Goal: Browse casually: Explore the website without a specific task or goal

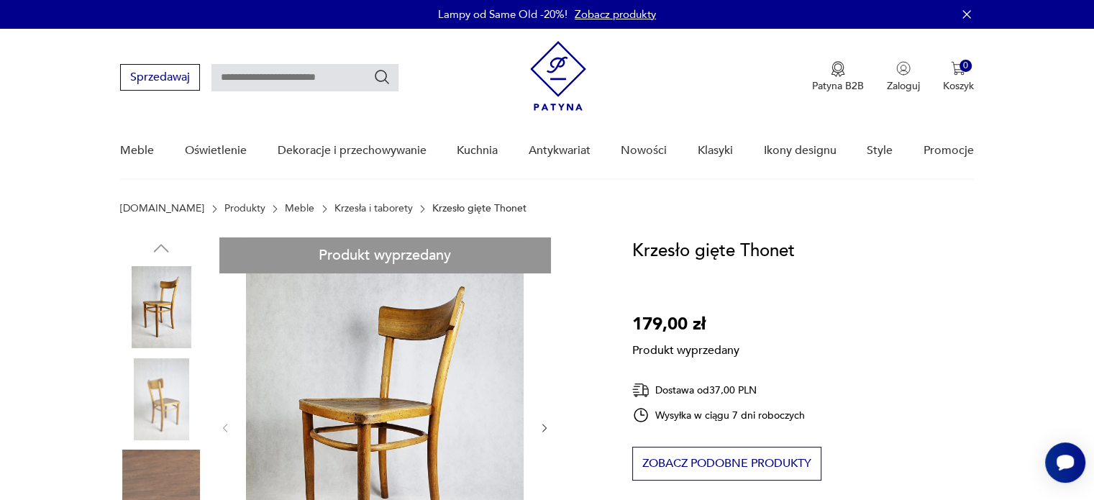
scroll to position [144, 0]
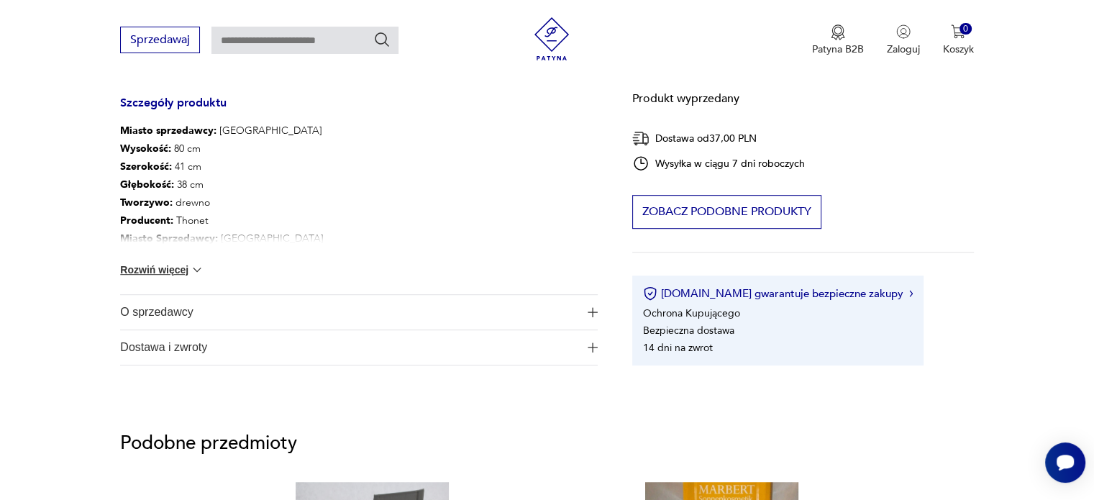
scroll to position [791, 0]
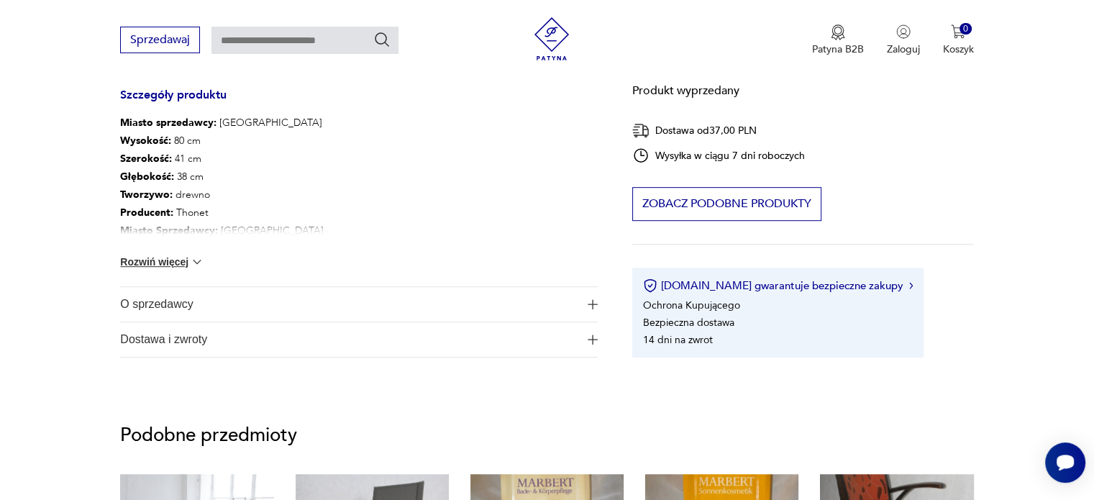
click at [150, 260] on button "Rozwiń więcej" at bounding box center [161, 262] width 83 height 14
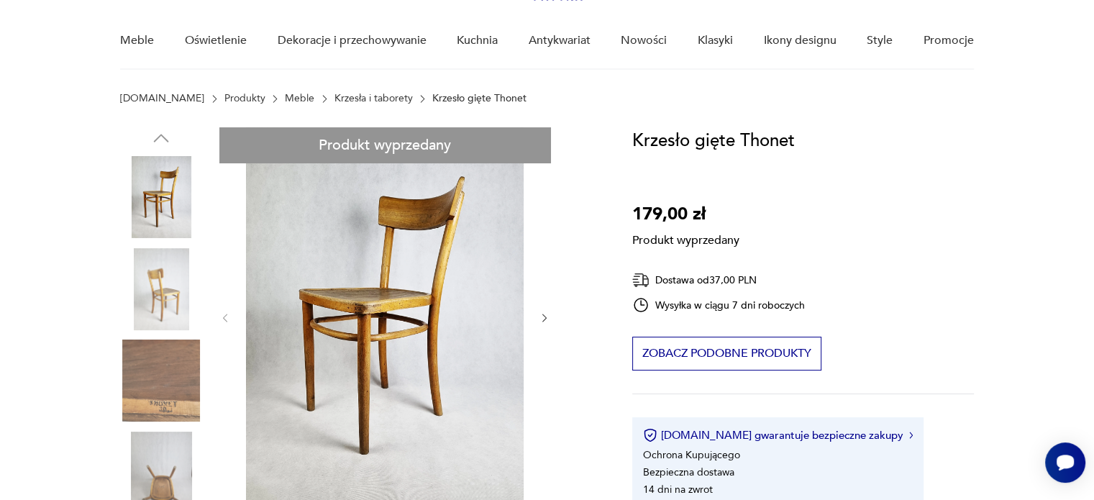
scroll to position [0, 0]
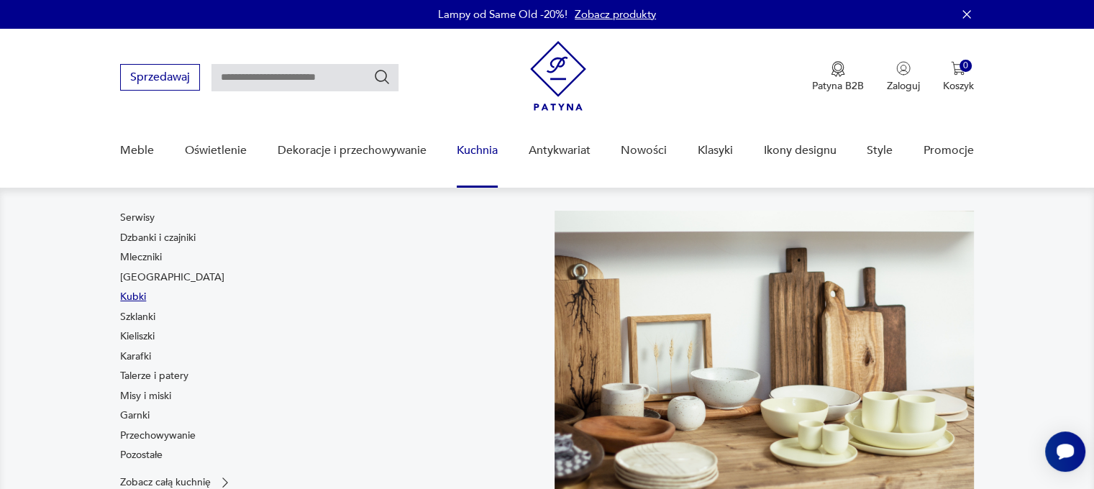
click at [124, 294] on link "Kubki" at bounding box center [133, 297] width 26 height 14
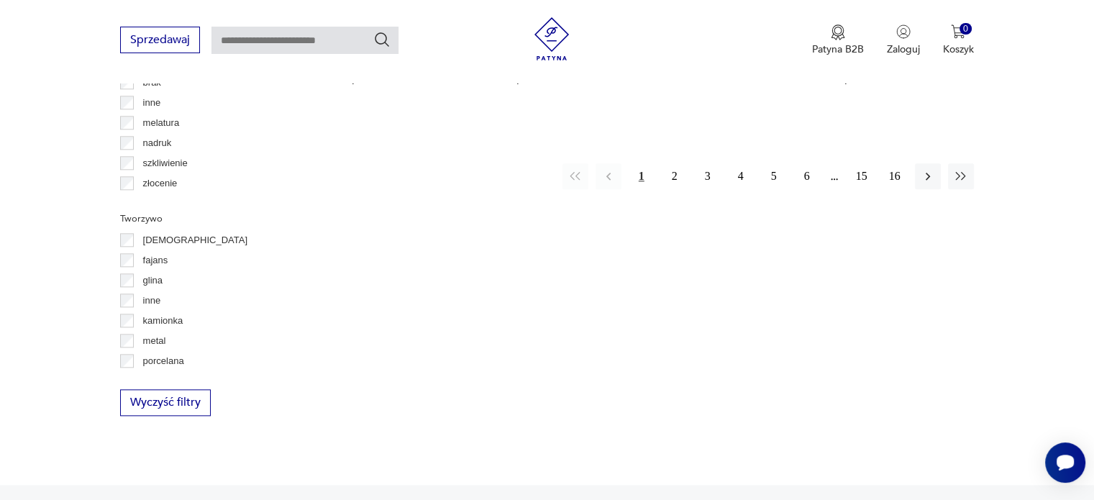
scroll to position [1460, 0]
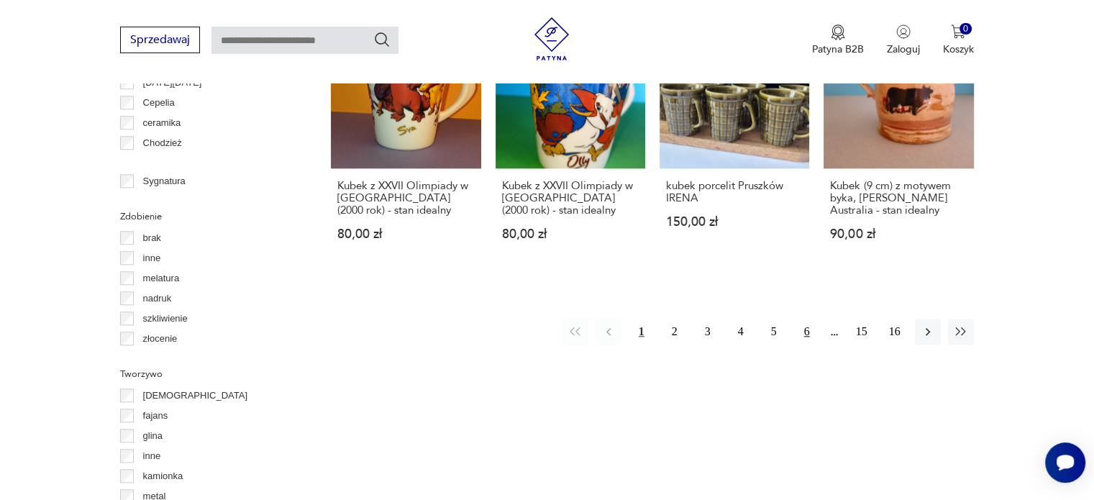
click at [800, 327] on button "6" at bounding box center [807, 332] width 26 height 26
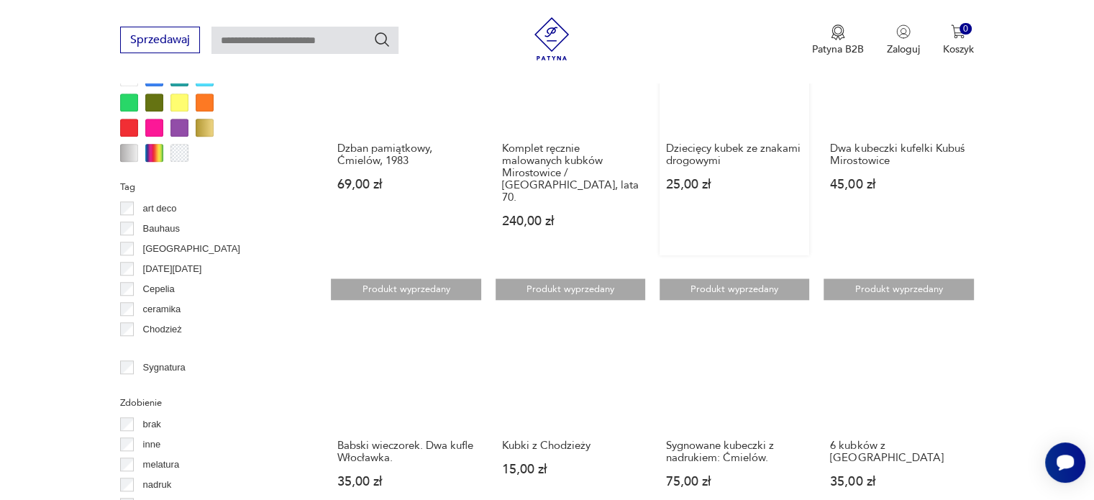
scroll to position [1460, 0]
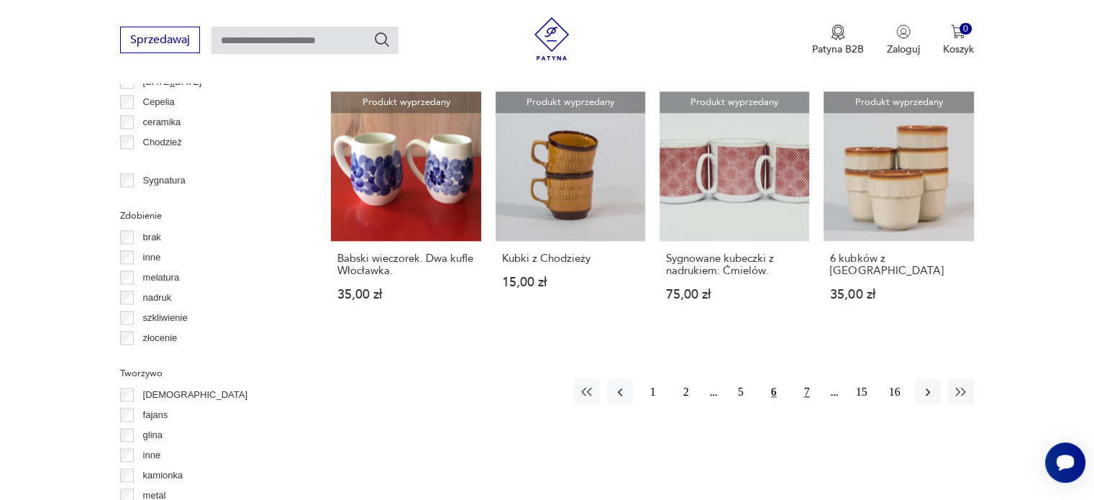
click at [803, 379] on button "7" at bounding box center [807, 392] width 26 height 26
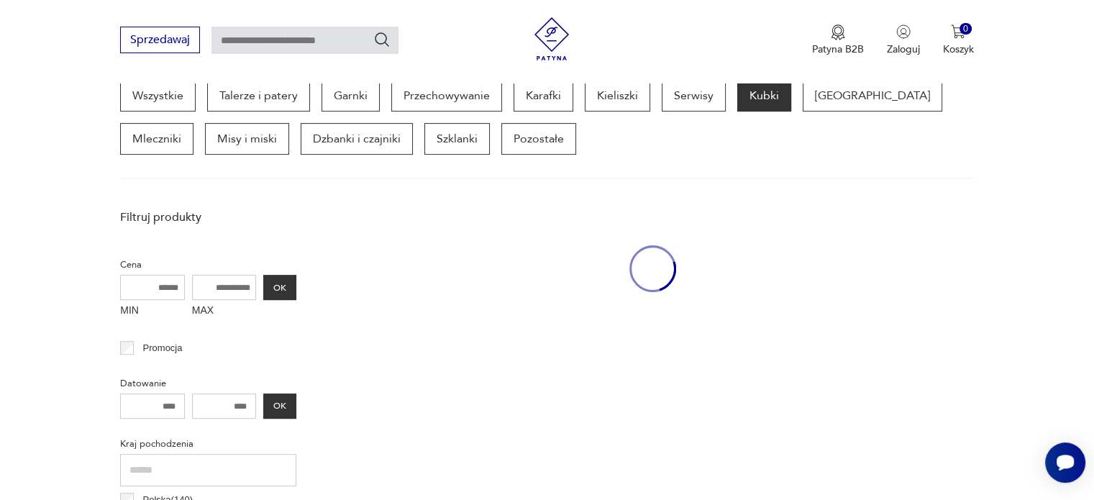
scroll to position [381, 0]
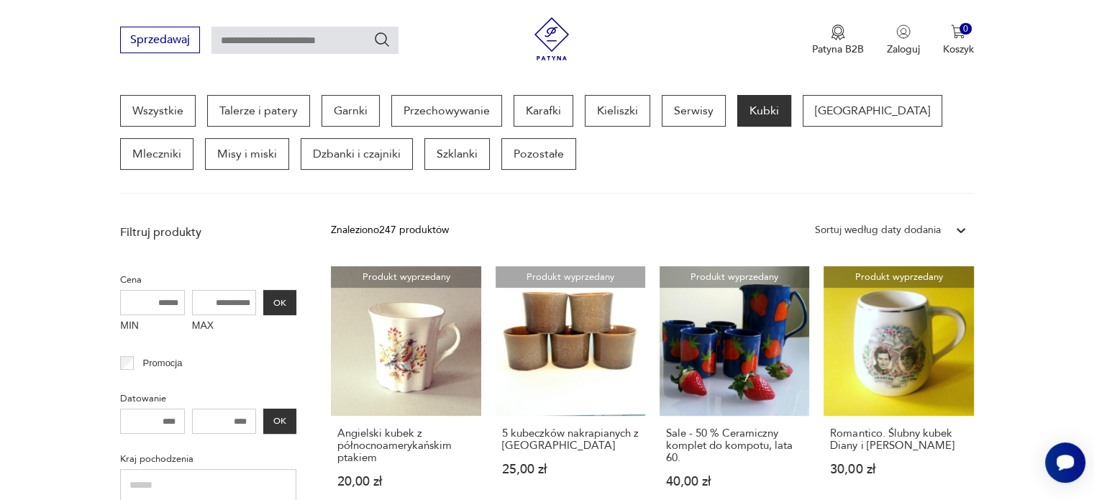
click at [903, 356] on link "Produkt wyprzedany Romantico. Ślubny kubek Diany i Karola 30,00 zł" at bounding box center [899, 391] width 150 height 250
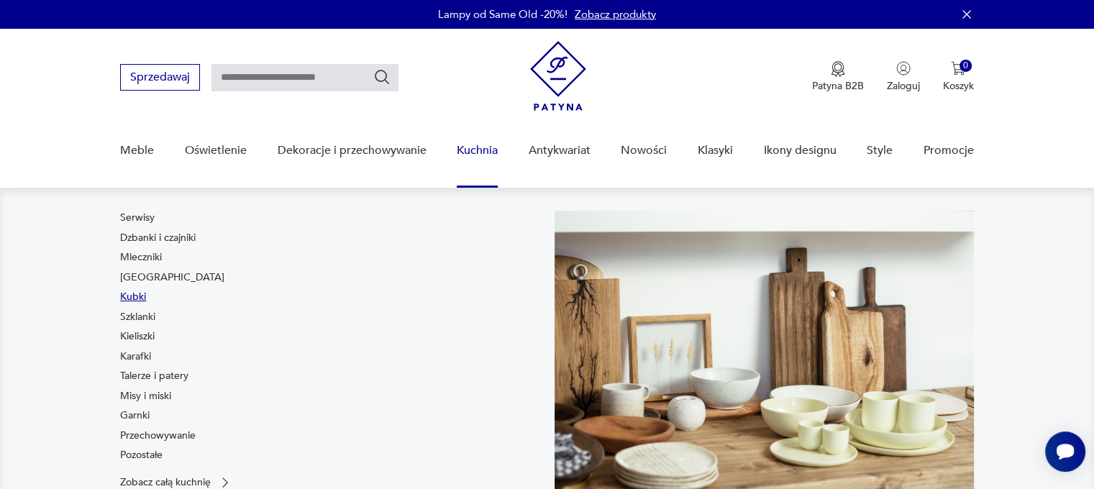
click at [137, 299] on link "Kubki" at bounding box center [133, 297] width 26 height 14
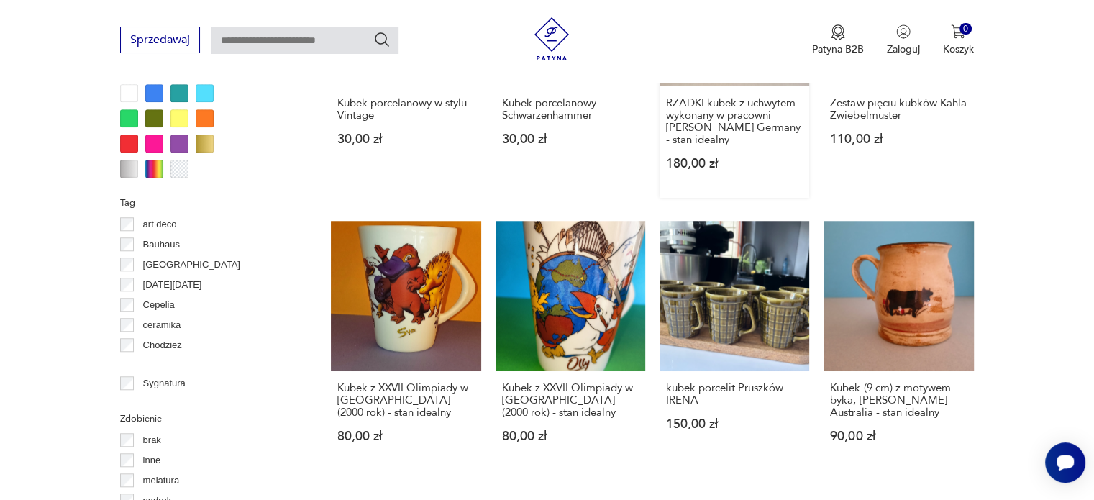
scroll to position [1365, 0]
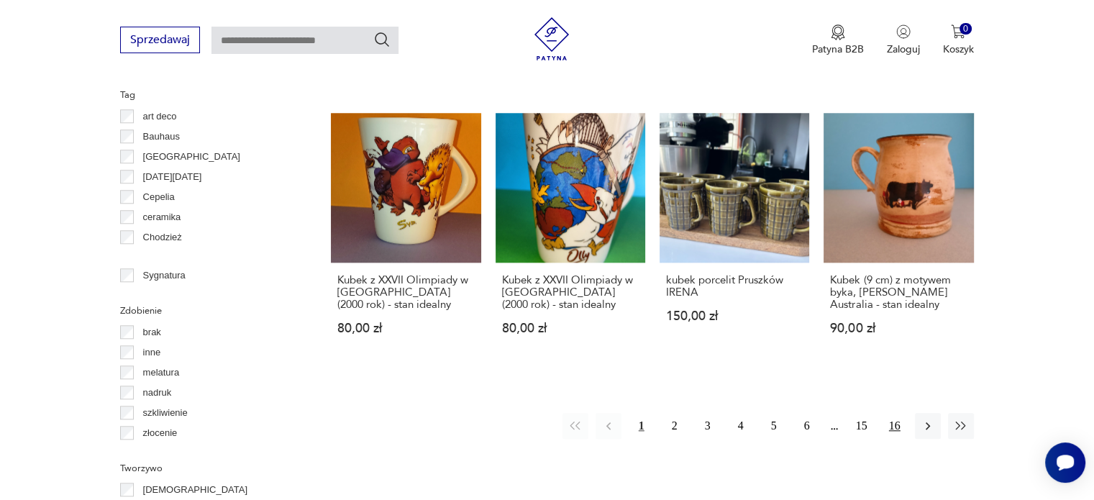
click at [898, 426] on button "16" at bounding box center [895, 426] width 26 height 26
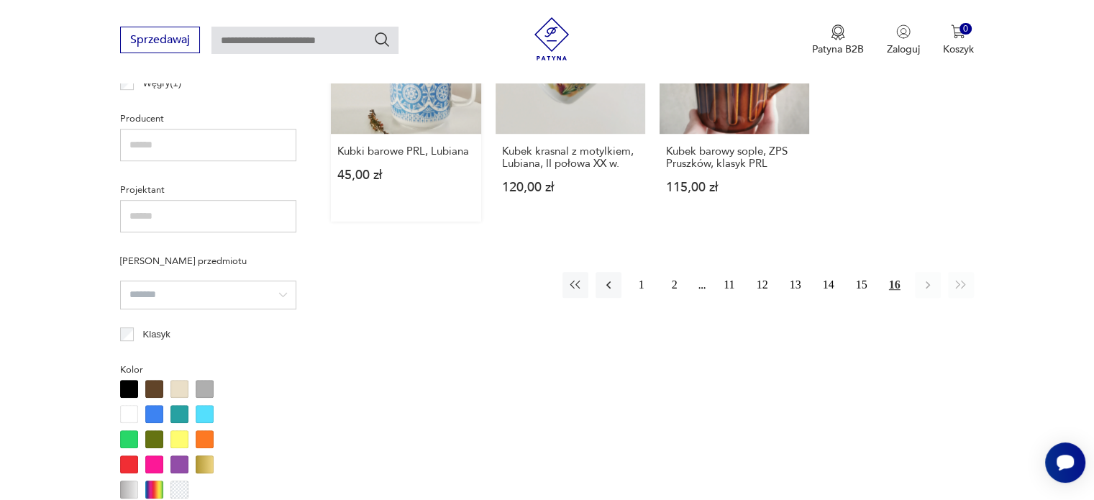
scroll to position [1173, 0]
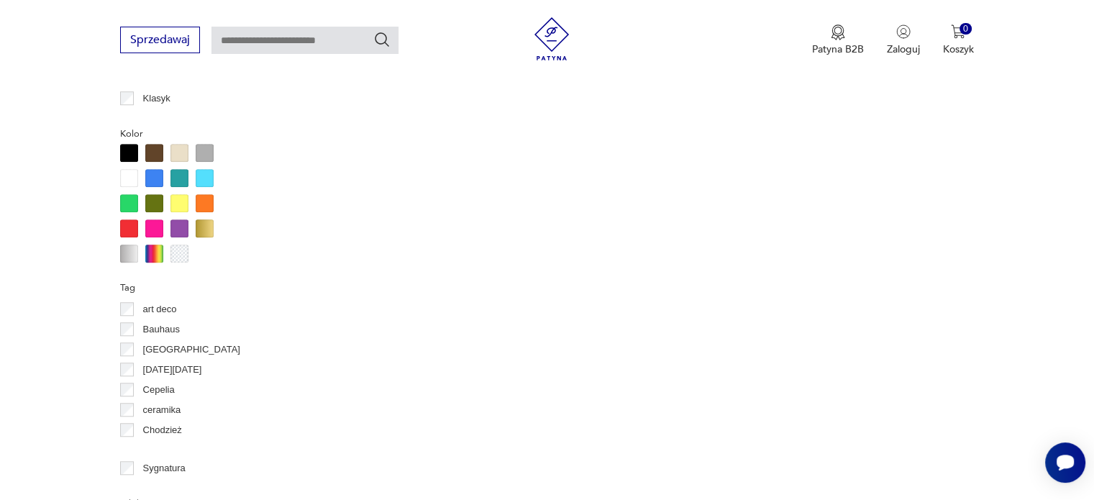
click at [155, 386] on p "Cepelia" at bounding box center [159, 390] width 32 height 16
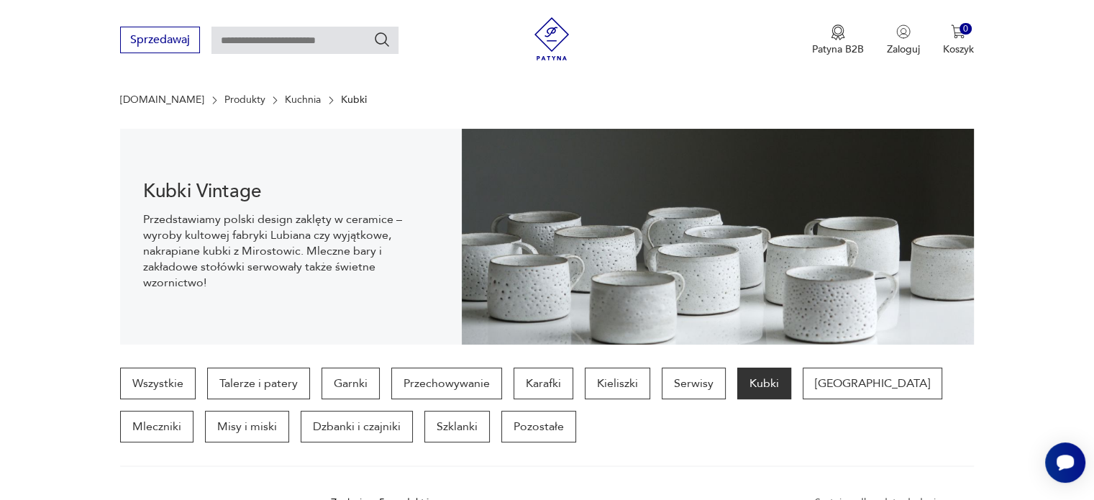
scroll to position [216, 0]
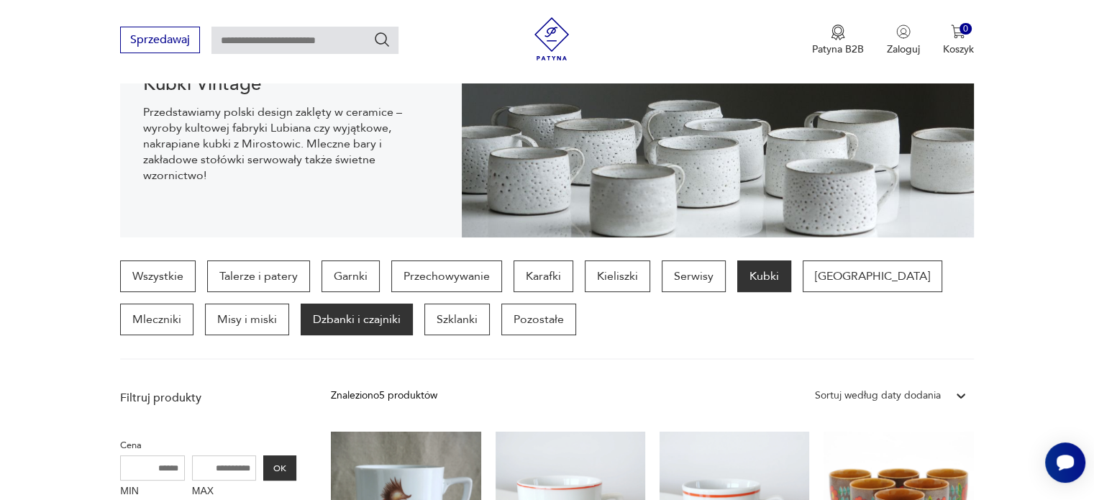
click at [301, 315] on p "Dzbanki i czajniki" at bounding box center [357, 320] width 112 height 32
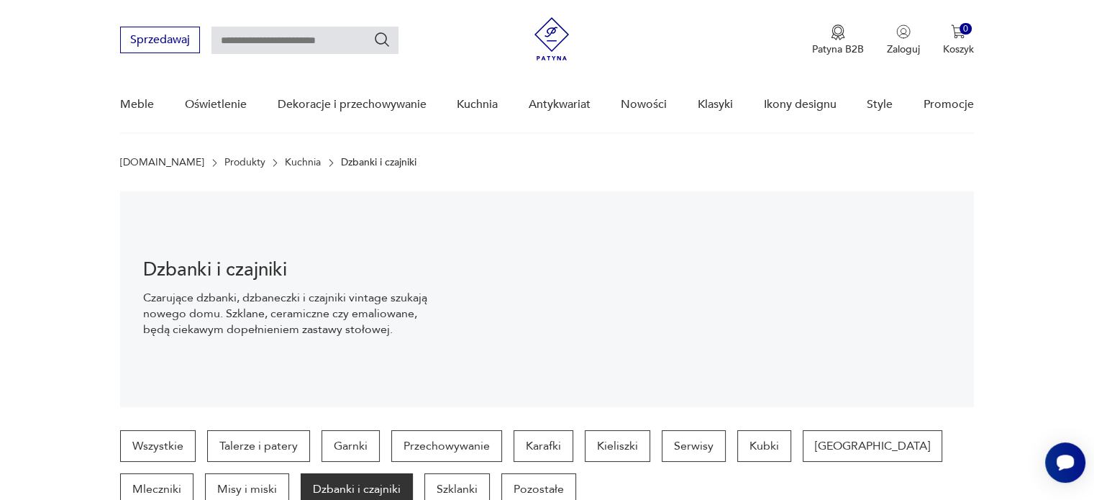
scroll to position [22, 0]
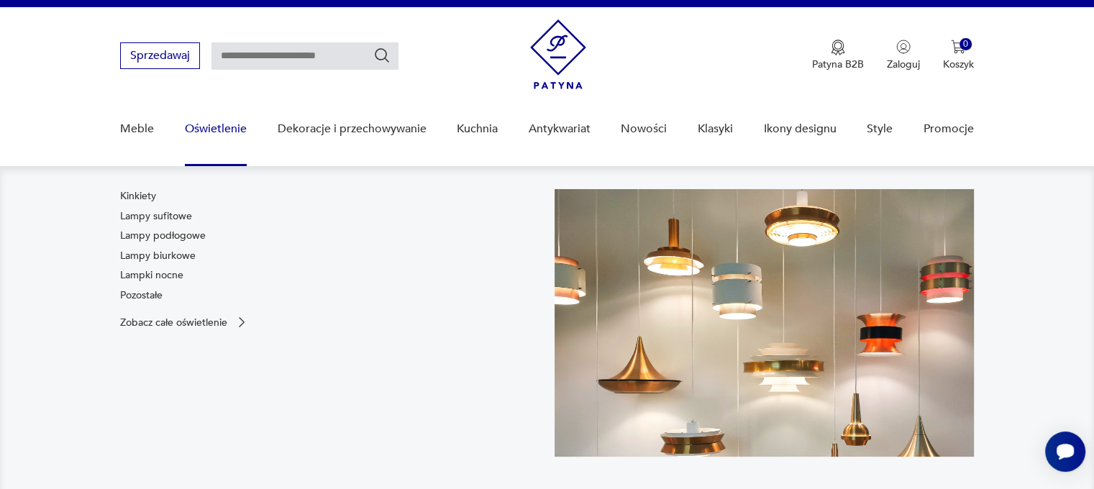
click at [204, 127] on link "Oświetlenie" at bounding box center [216, 128] width 62 height 55
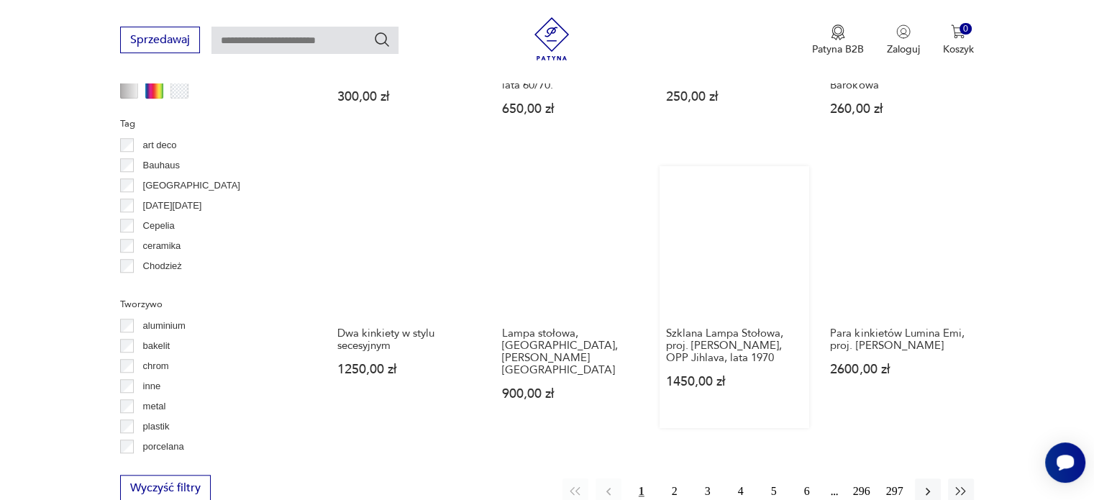
scroll to position [1581, 0]
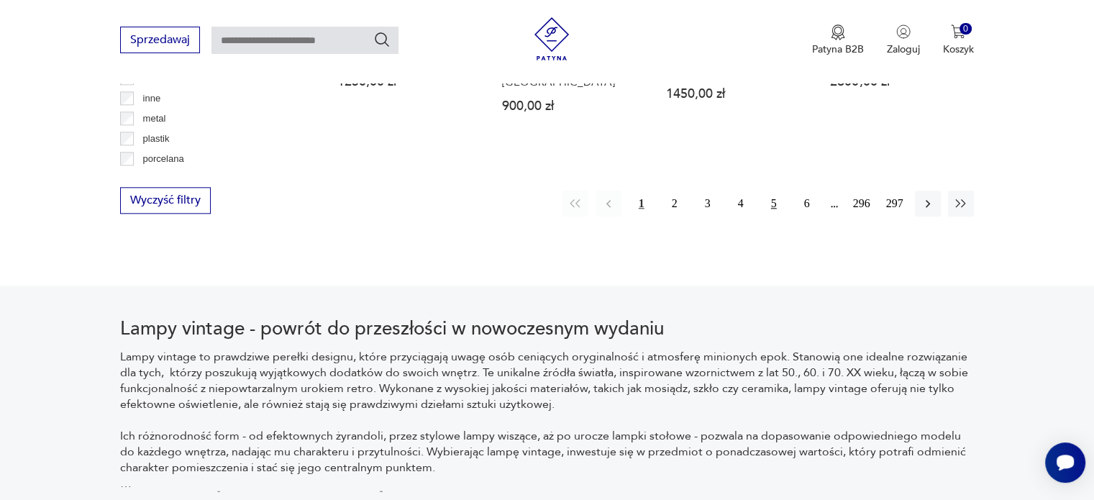
click at [775, 191] on button "5" at bounding box center [774, 204] width 26 height 26
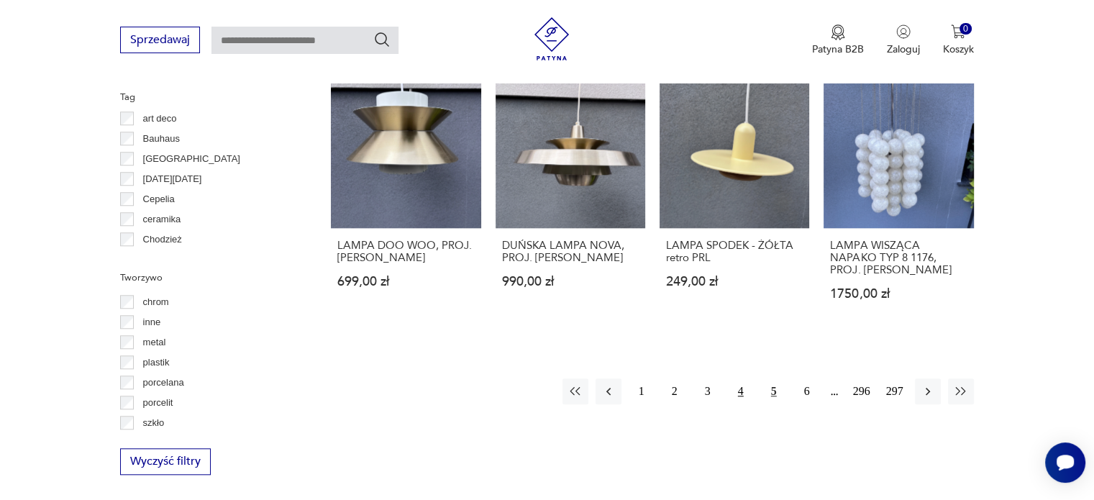
scroll to position [1345, 0]
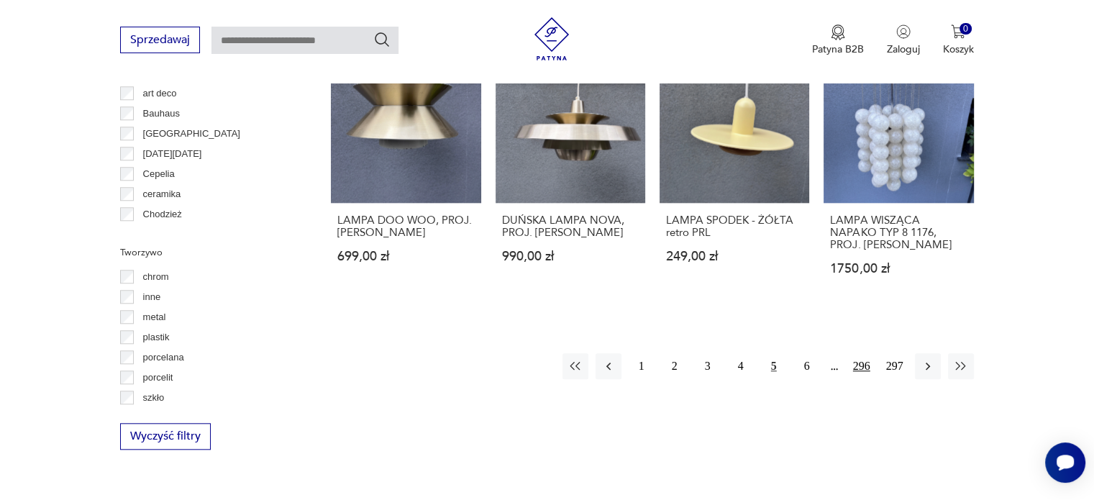
click at [863, 364] on button "296" at bounding box center [862, 366] width 26 height 26
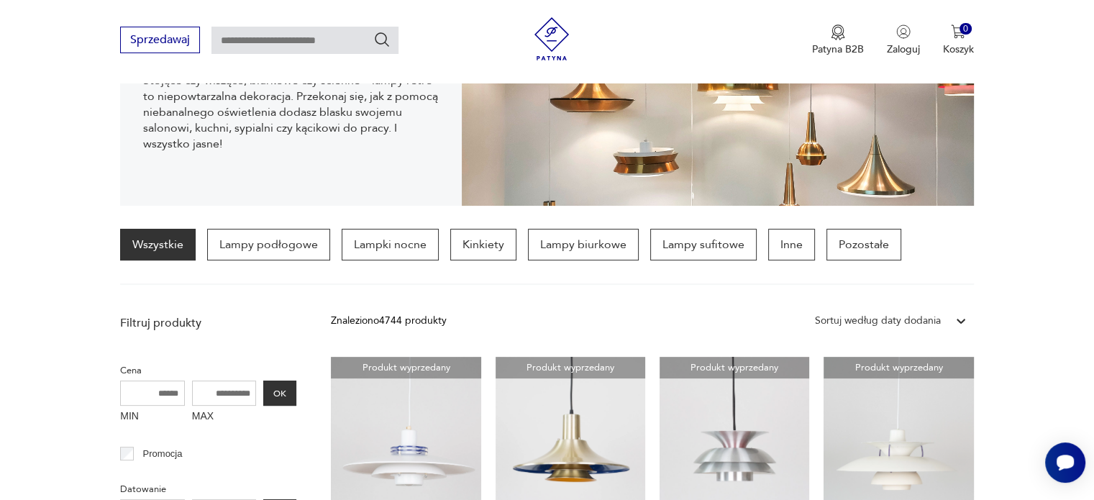
scroll to position [51, 0]
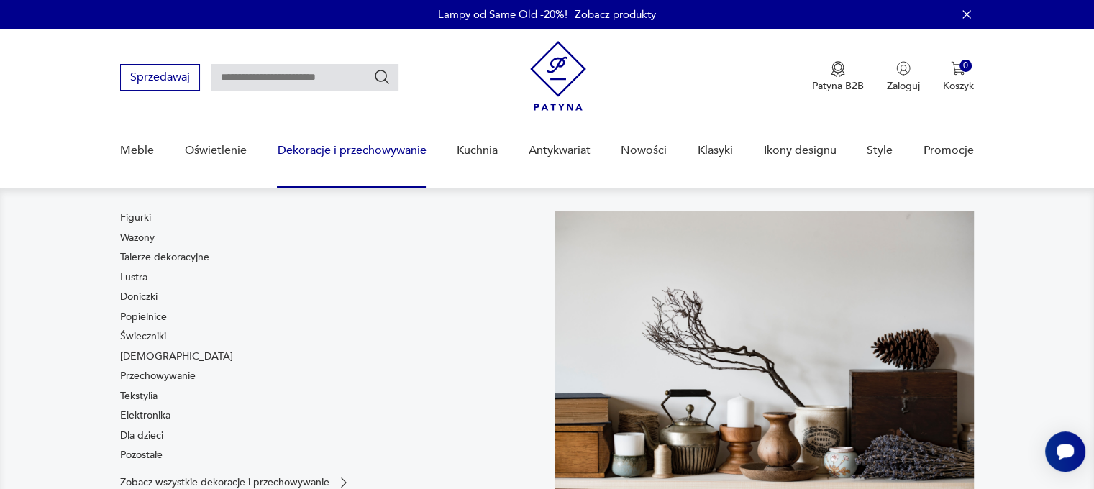
click at [388, 150] on link "Dekoracje i przechowywanie" at bounding box center [351, 150] width 149 height 55
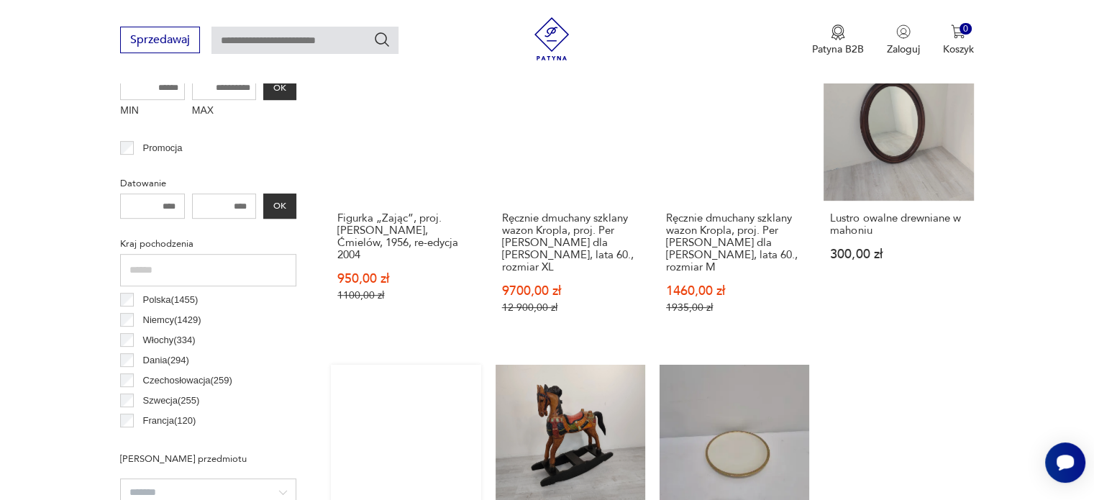
scroll to position [668, 0]
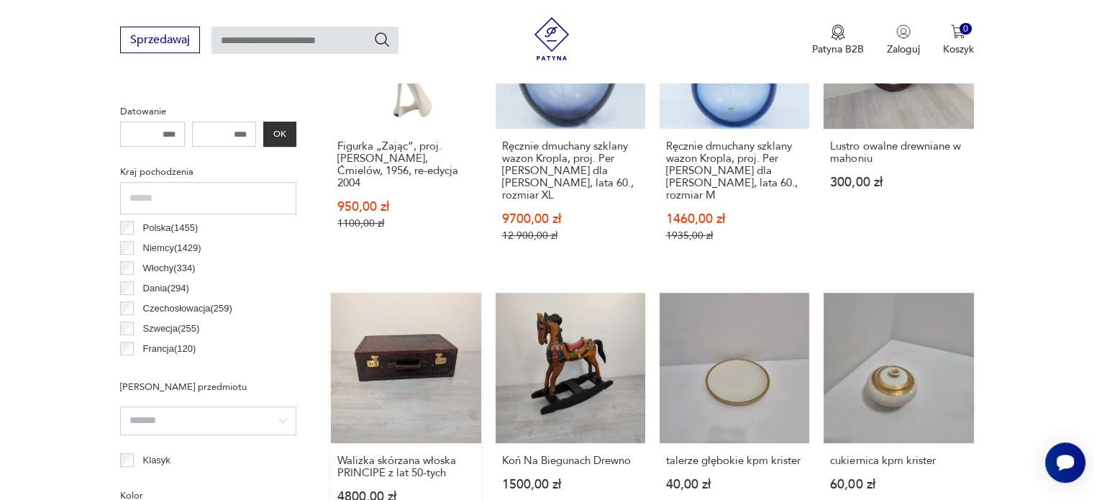
click at [395, 342] on link "Walizka skórzana włoska PRINCIPE z lat 50-tych 4800,00 zł" at bounding box center [406, 411] width 150 height 237
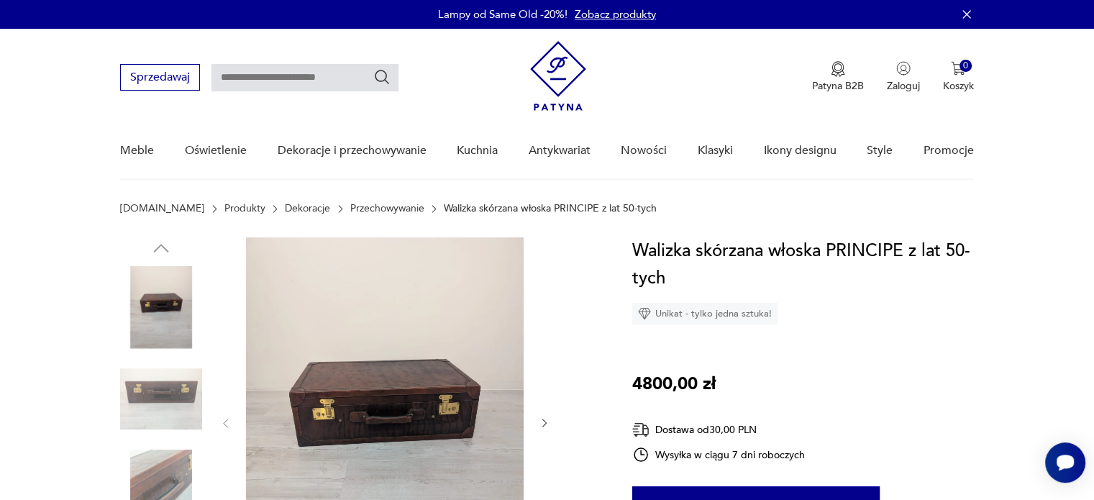
click at [386, 411] on img at bounding box center [385, 421] width 278 height 369
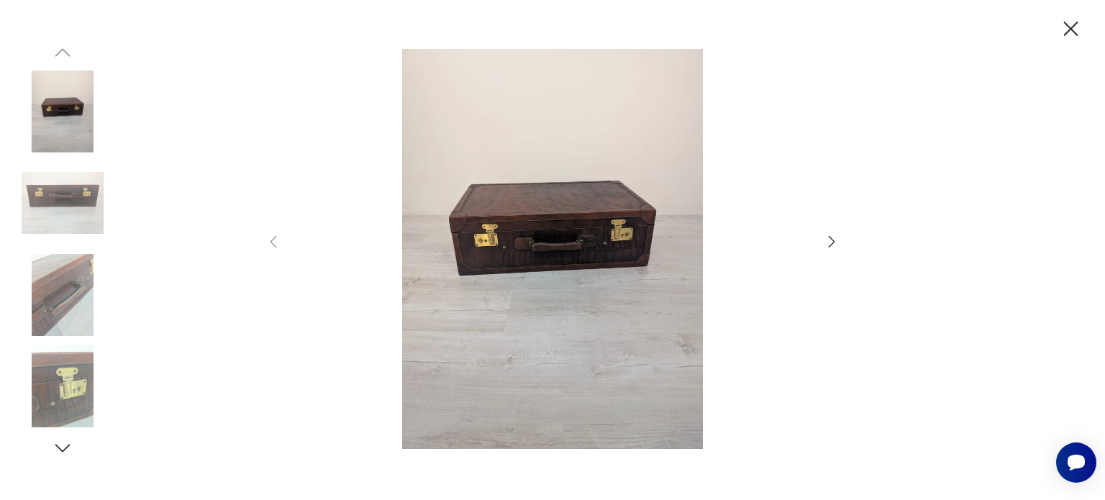
click at [64, 303] on img at bounding box center [63, 295] width 82 height 82
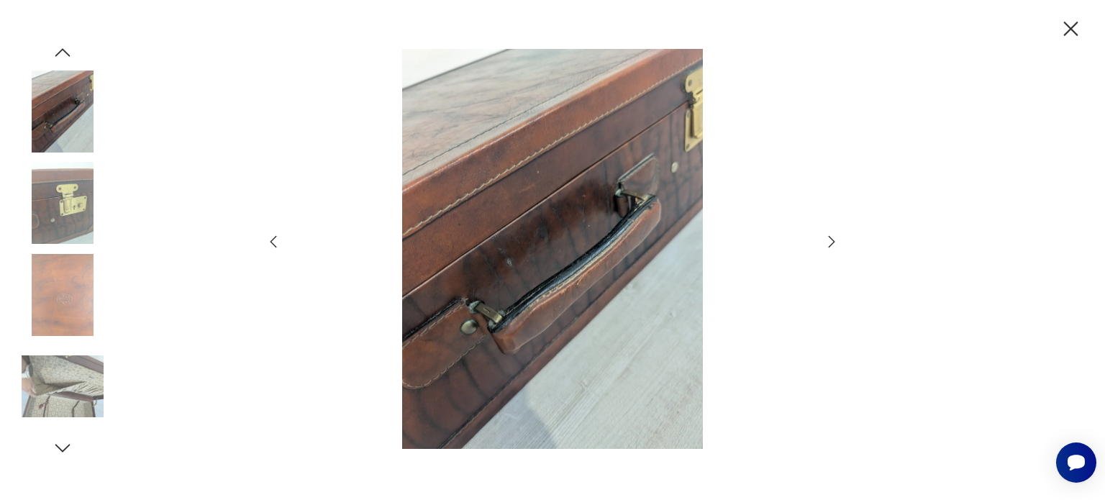
click at [58, 113] on img at bounding box center [63, 112] width 82 height 82
click at [66, 398] on img at bounding box center [63, 386] width 82 height 82
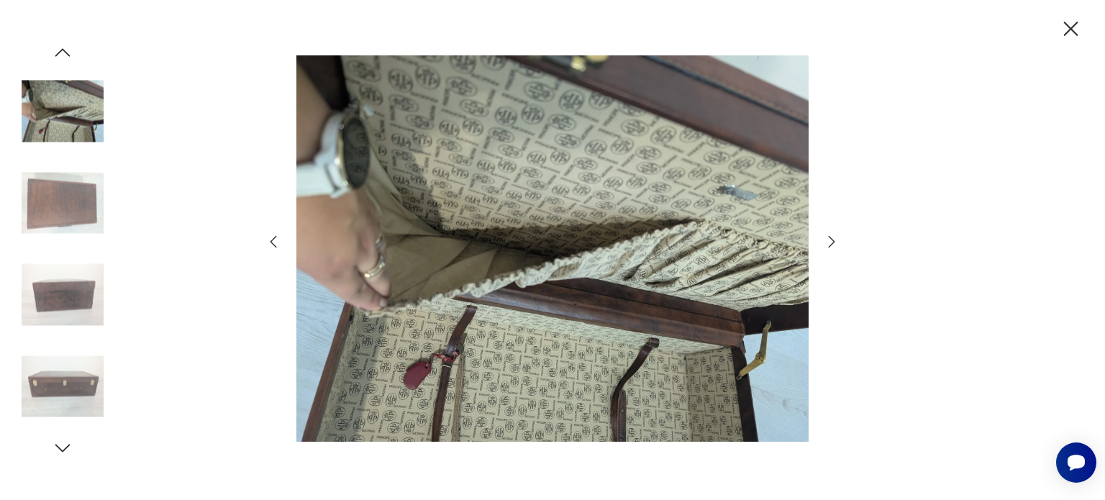
click at [1073, 24] on icon "button" at bounding box center [1070, 29] width 25 height 25
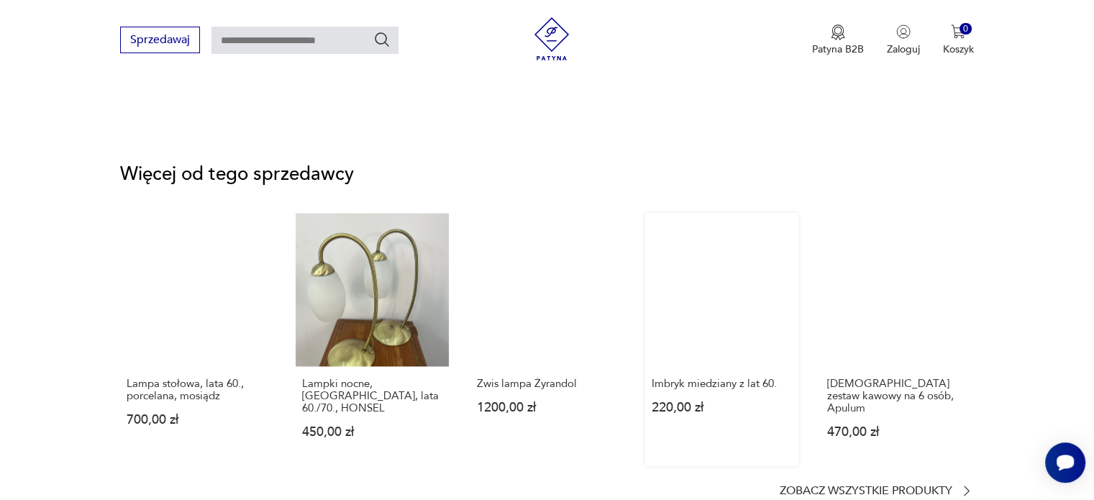
scroll to position [2086, 0]
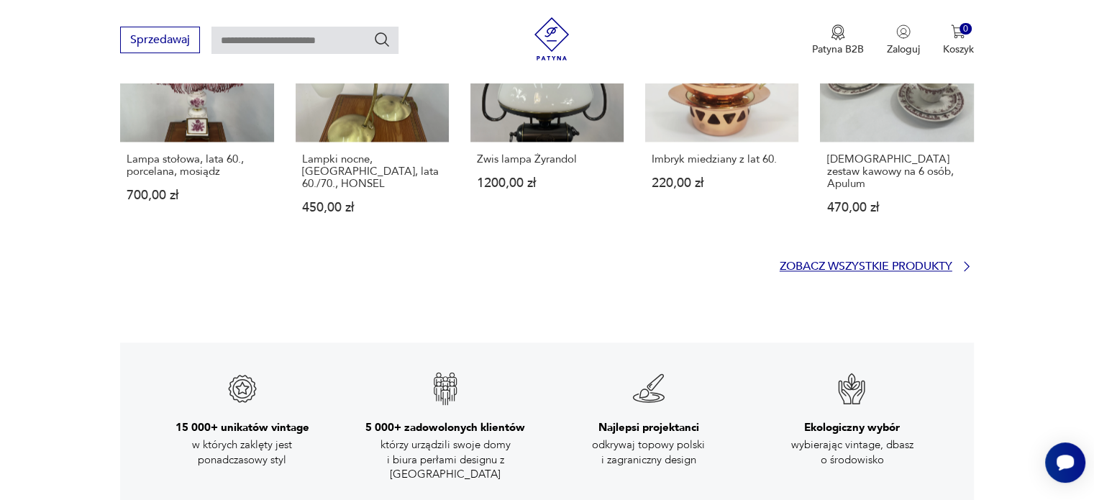
click at [938, 262] on p "Zobacz wszystkie produkty" at bounding box center [866, 266] width 173 height 9
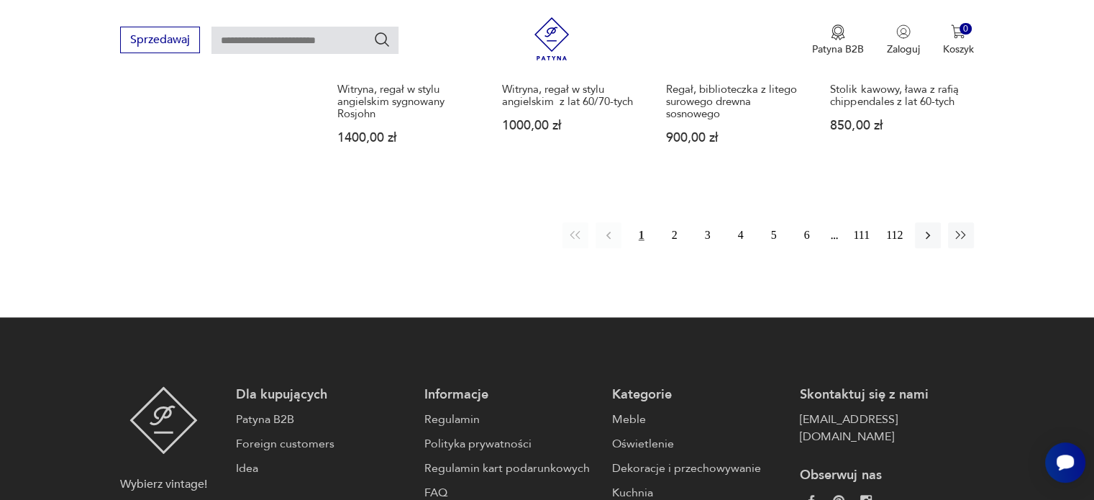
scroll to position [1447, 0]
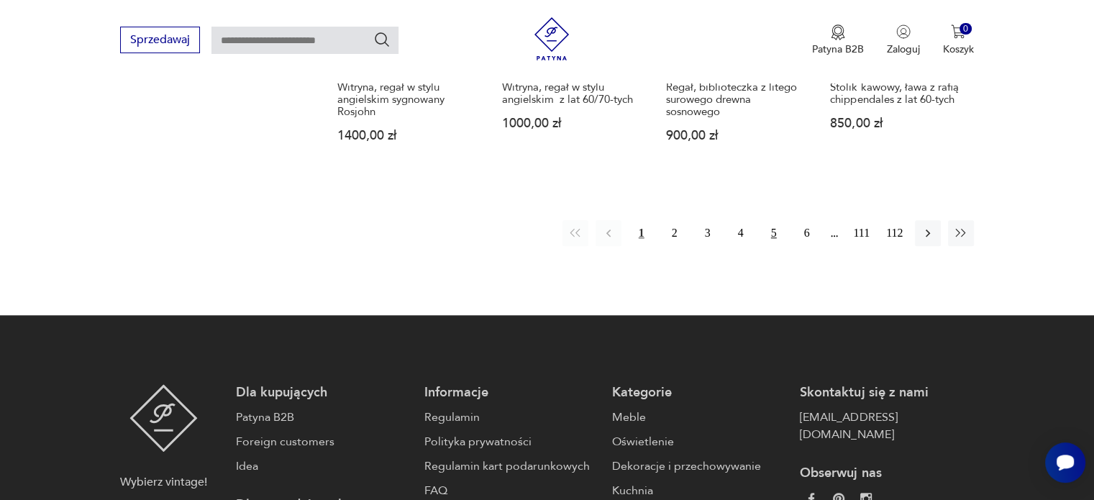
click at [771, 232] on button "5" at bounding box center [774, 233] width 26 height 26
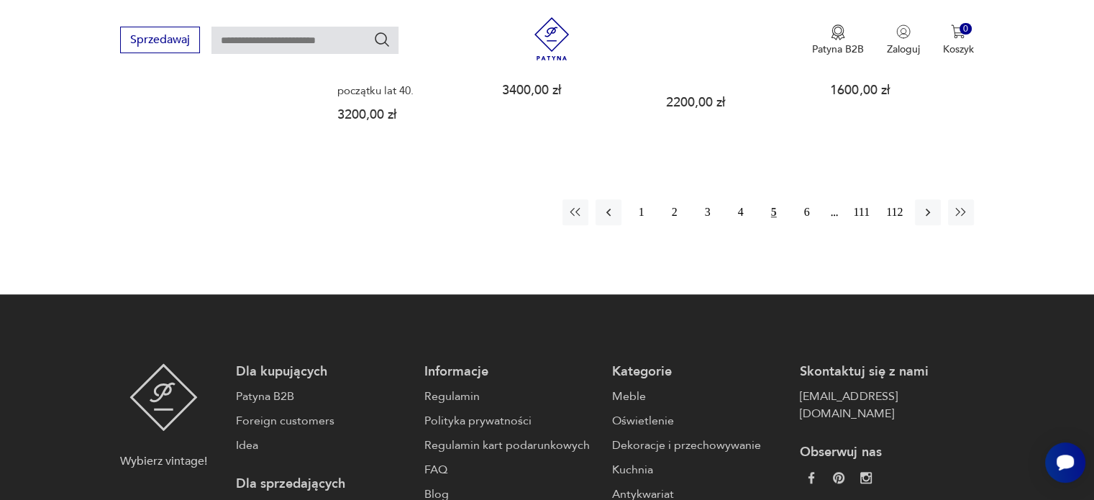
scroll to position [1670, 0]
